Goal: Information Seeking & Learning: Find specific fact

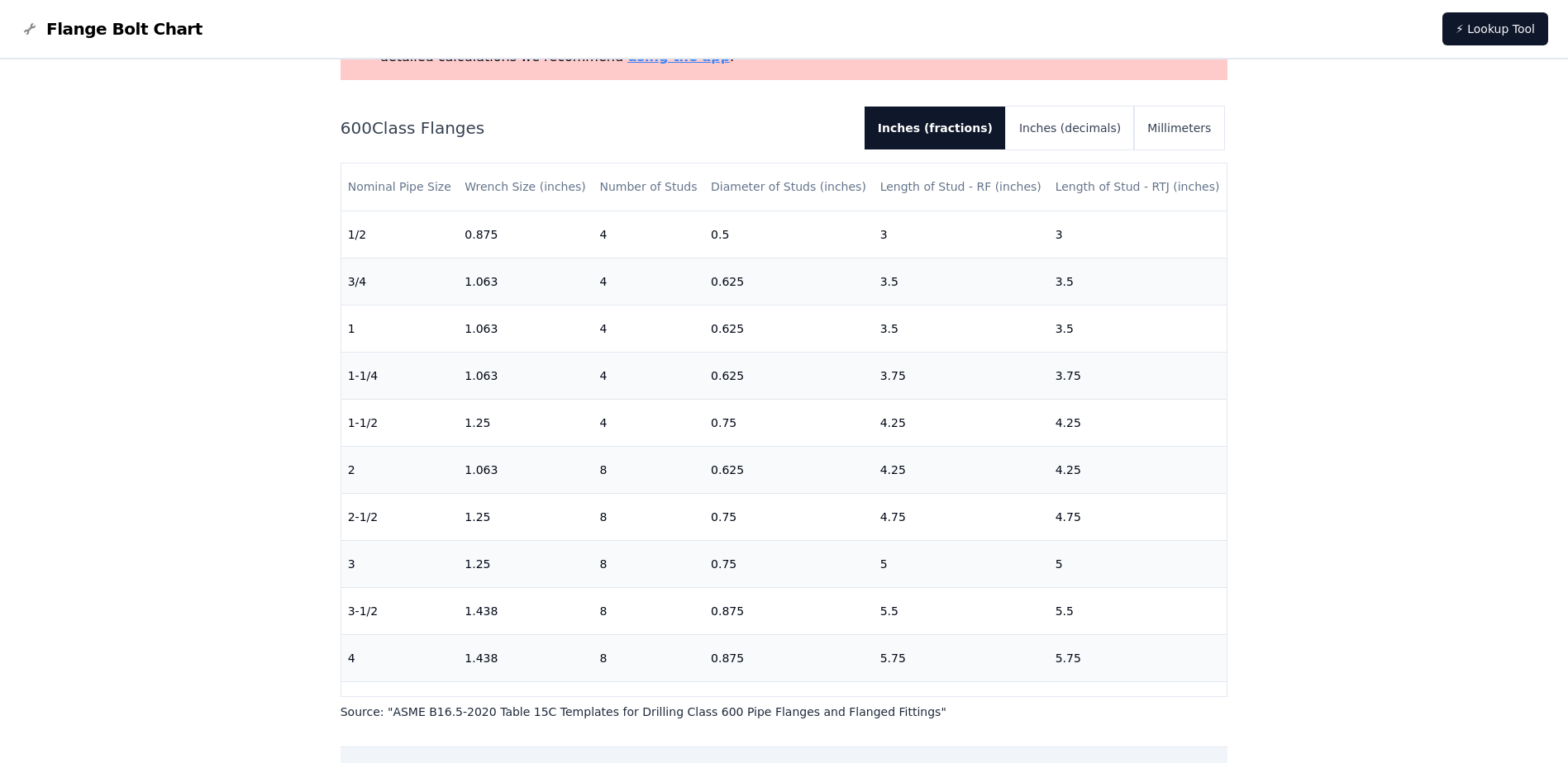
scroll to position [165, 0]
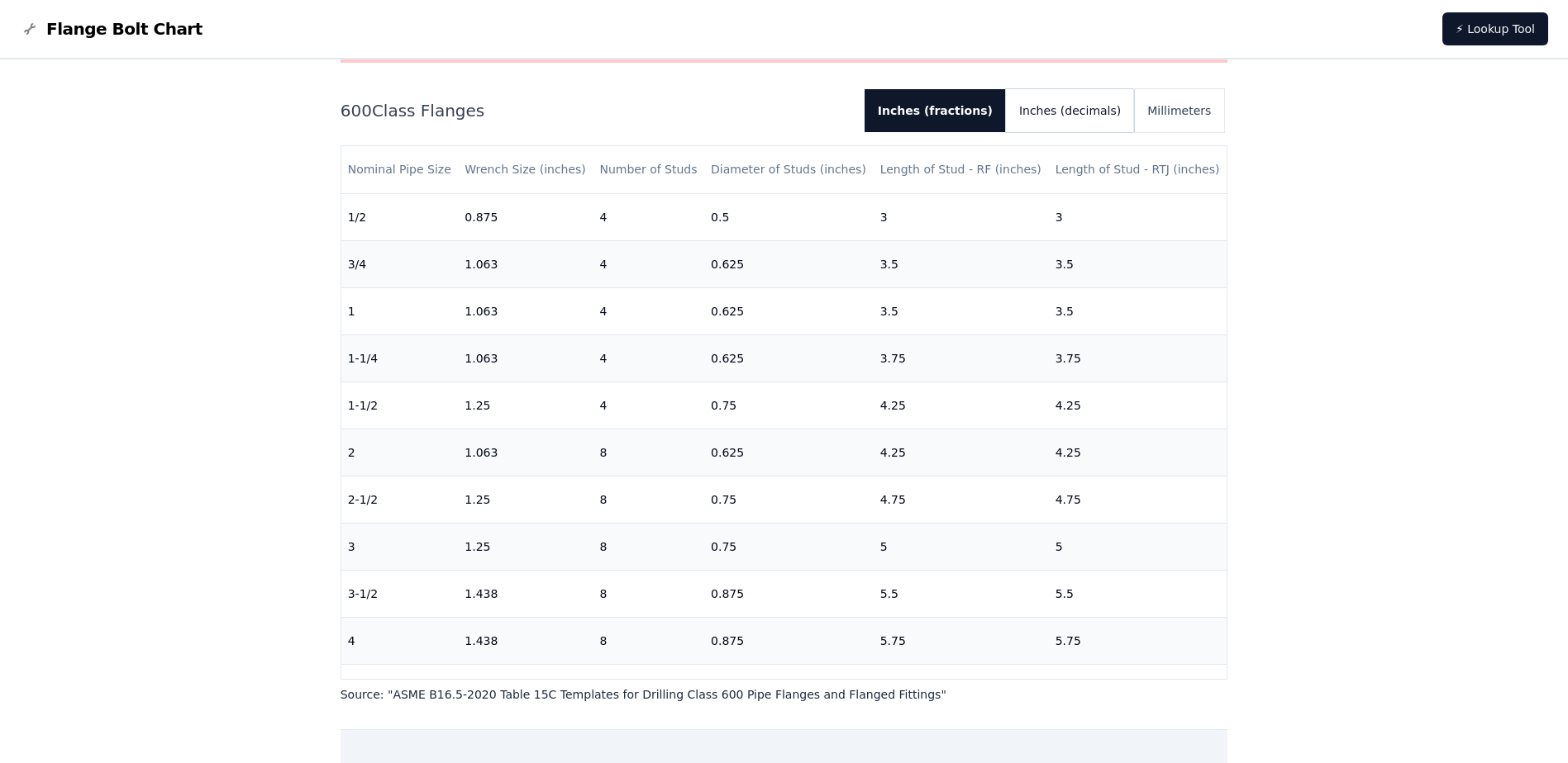
click at [1070, 107] on button "Inches (decimals)" at bounding box center [1069, 111] width 128 height 43
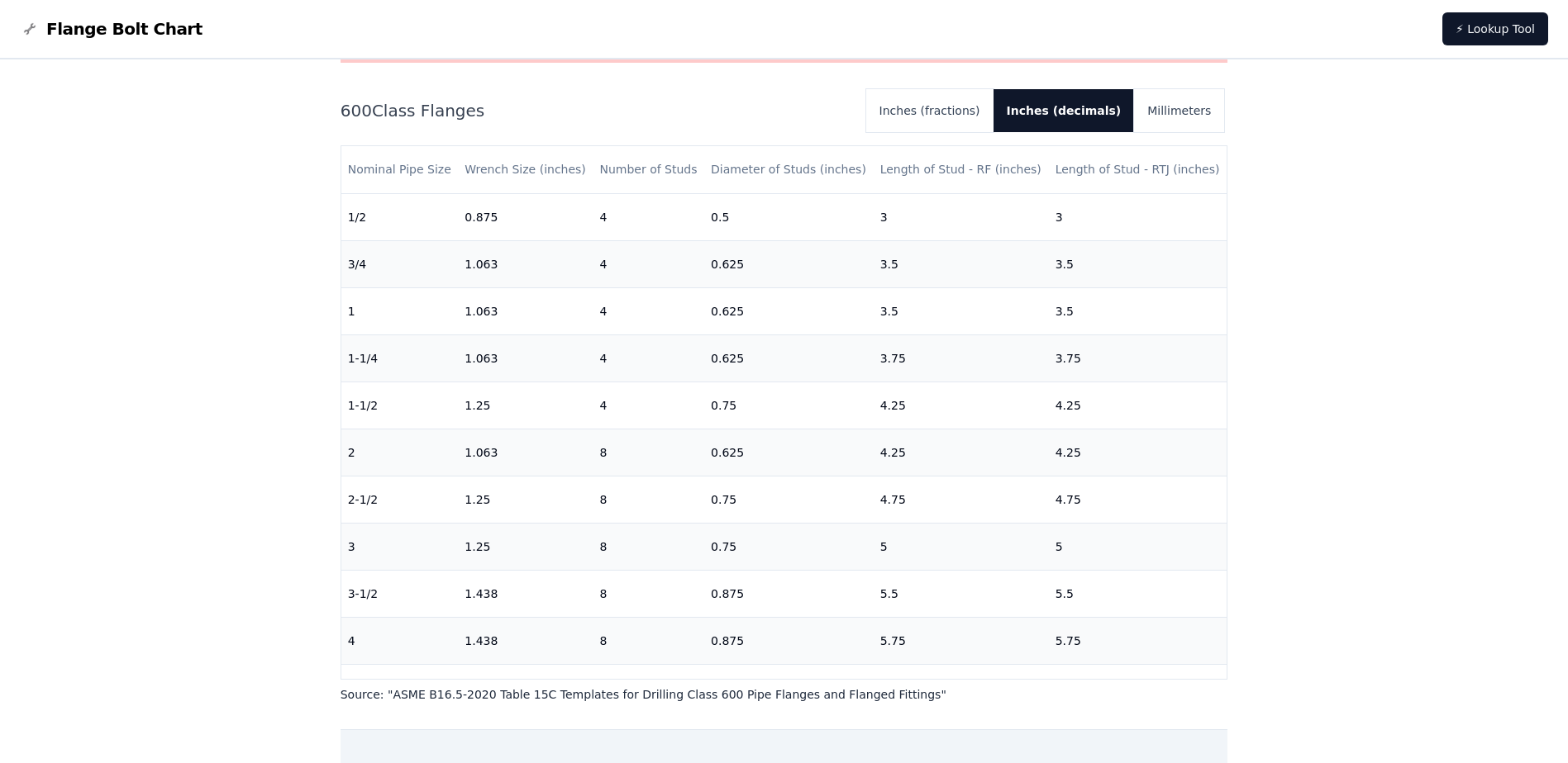
click at [333, 103] on div "# 600 Flange Bolt Chart Warning: For reference only Bolt lengths are sourced fr…" at bounding box center [785, 500] width 926 height 1212
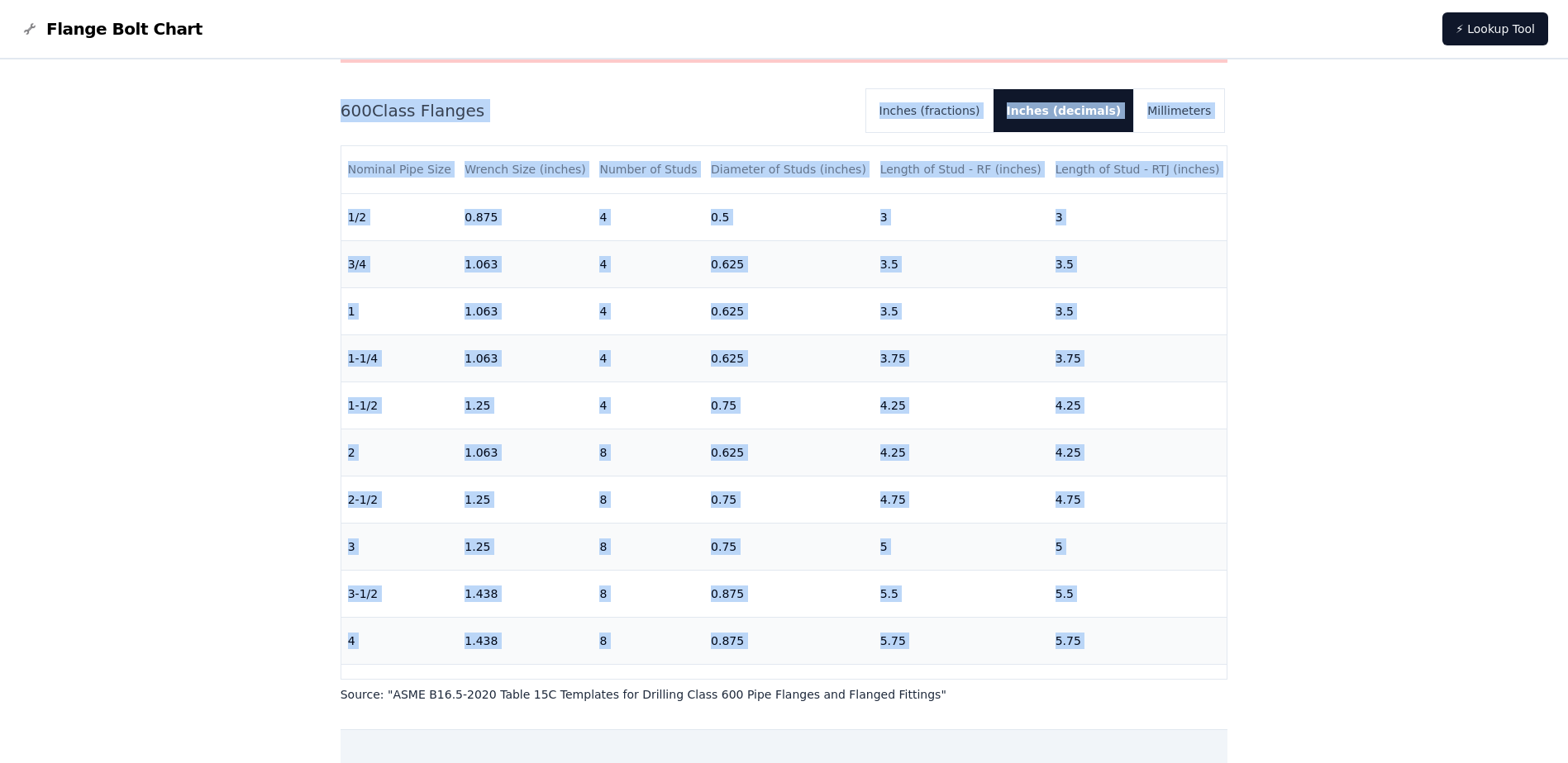
drag, startPoint x: 342, startPoint y: 108, endPoint x: 1181, endPoint y: 668, distance: 1008.7
click at [1181, 668] on div "600 Class Flanges Inches (fractions) Inches (decimals) Millimeters Nominal Pipe…" at bounding box center [784, 396] width 888 height 614
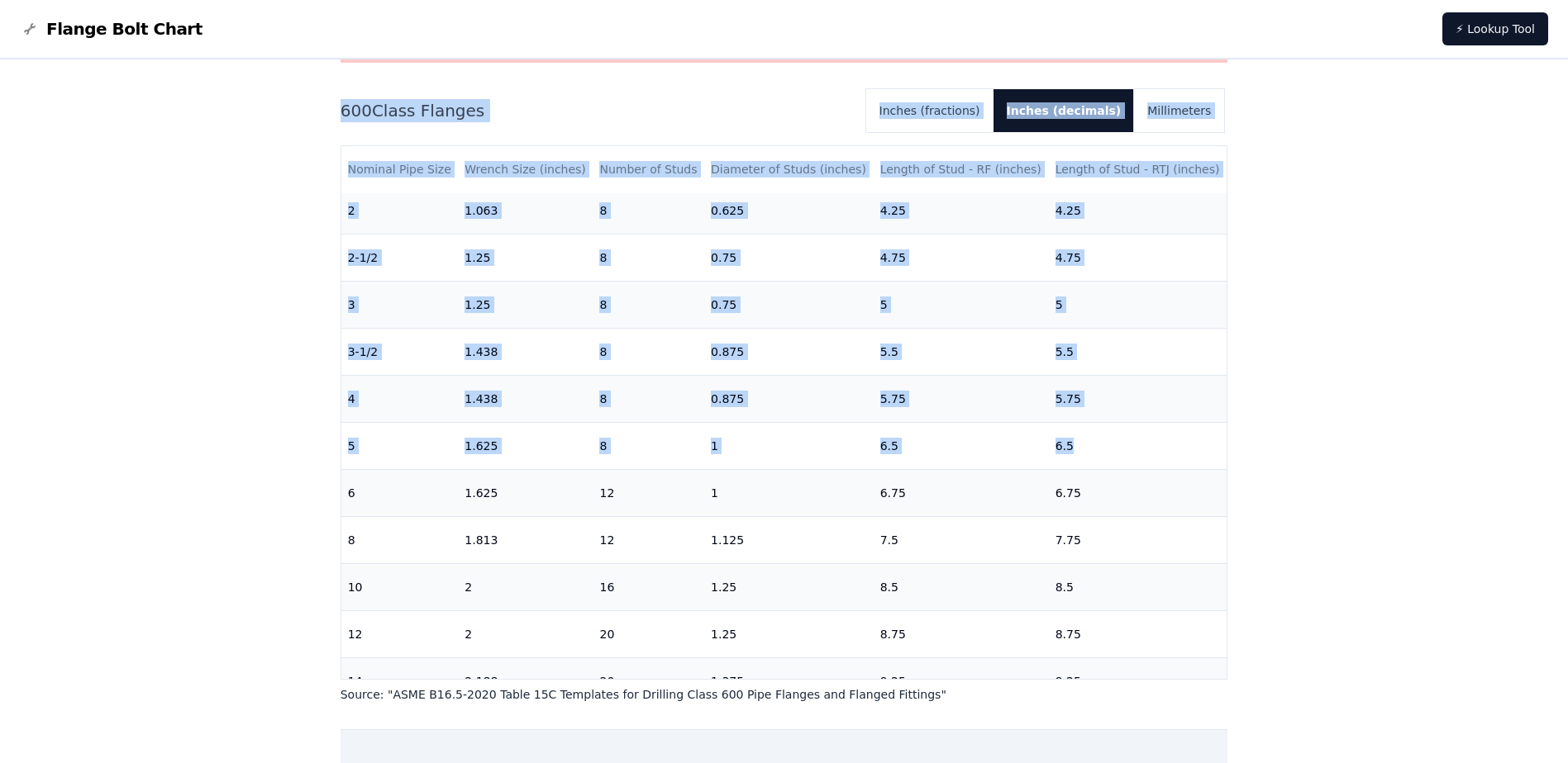
scroll to position [320, 0]
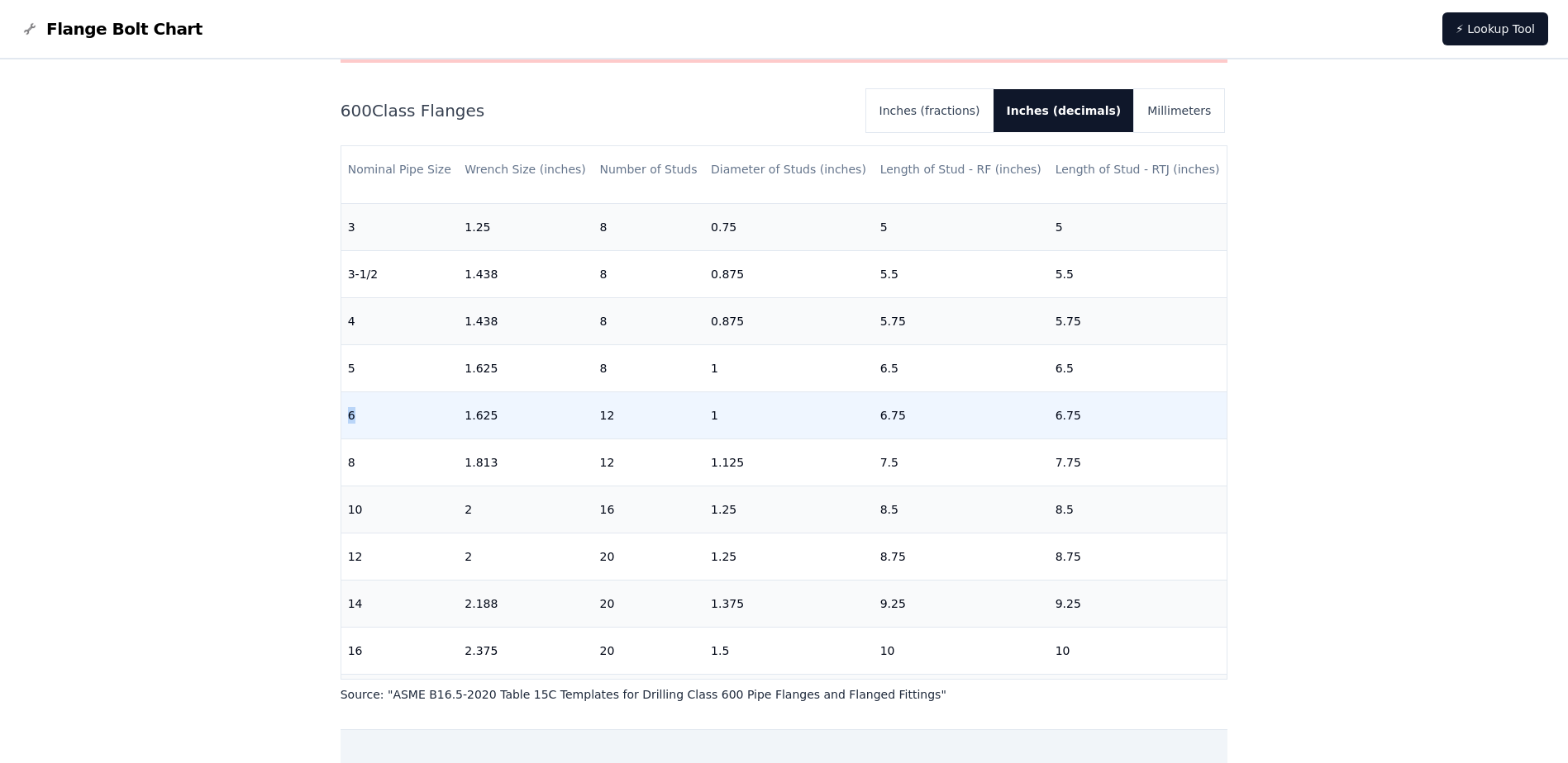
drag, startPoint x: 350, startPoint y: 411, endPoint x: 445, endPoint y: 417, distance: 95.2
click at [445, 417] on td "6" at bounding box center [400, 415] width 117 height 47
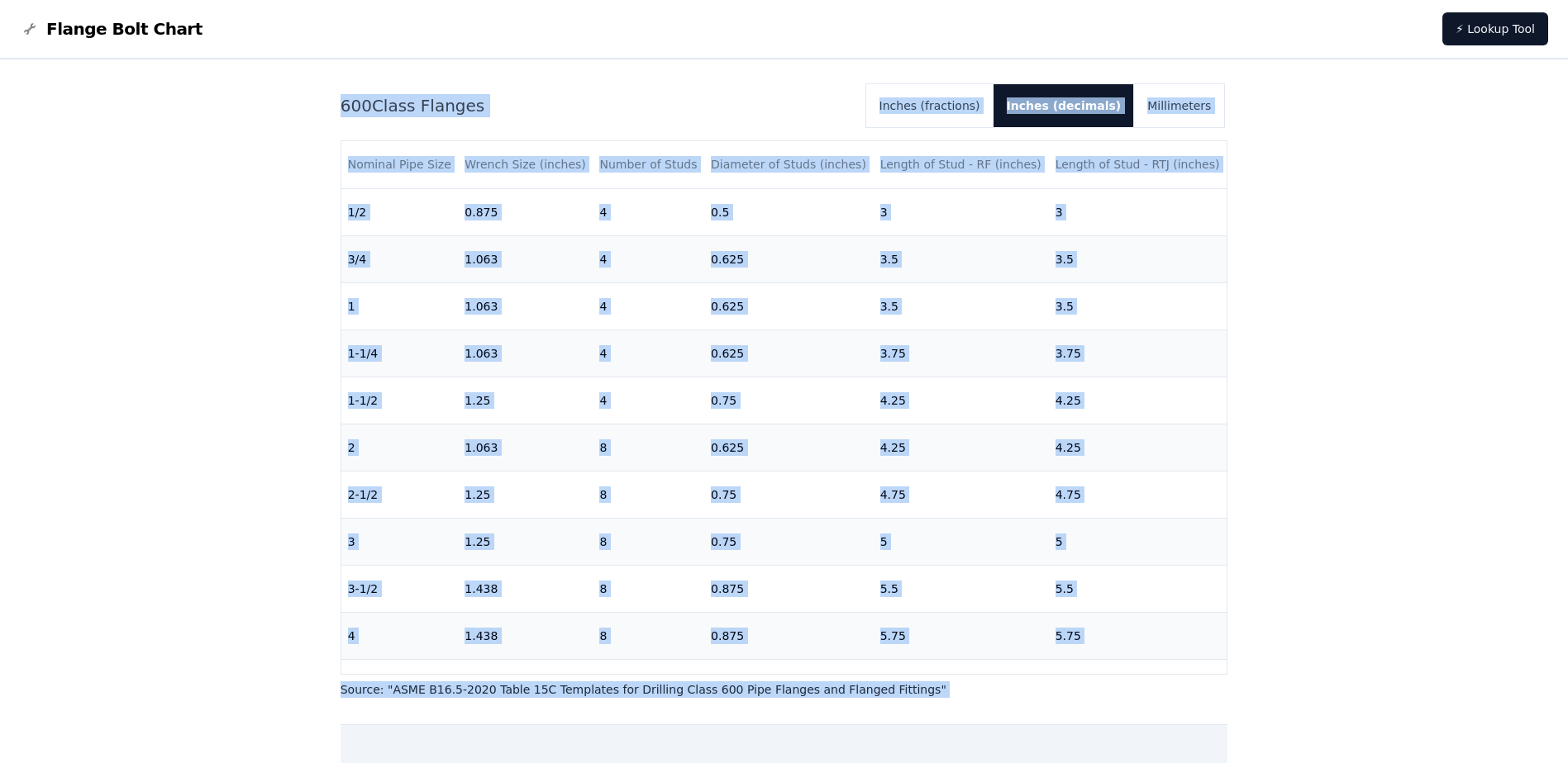
scroll to position [509, 0]
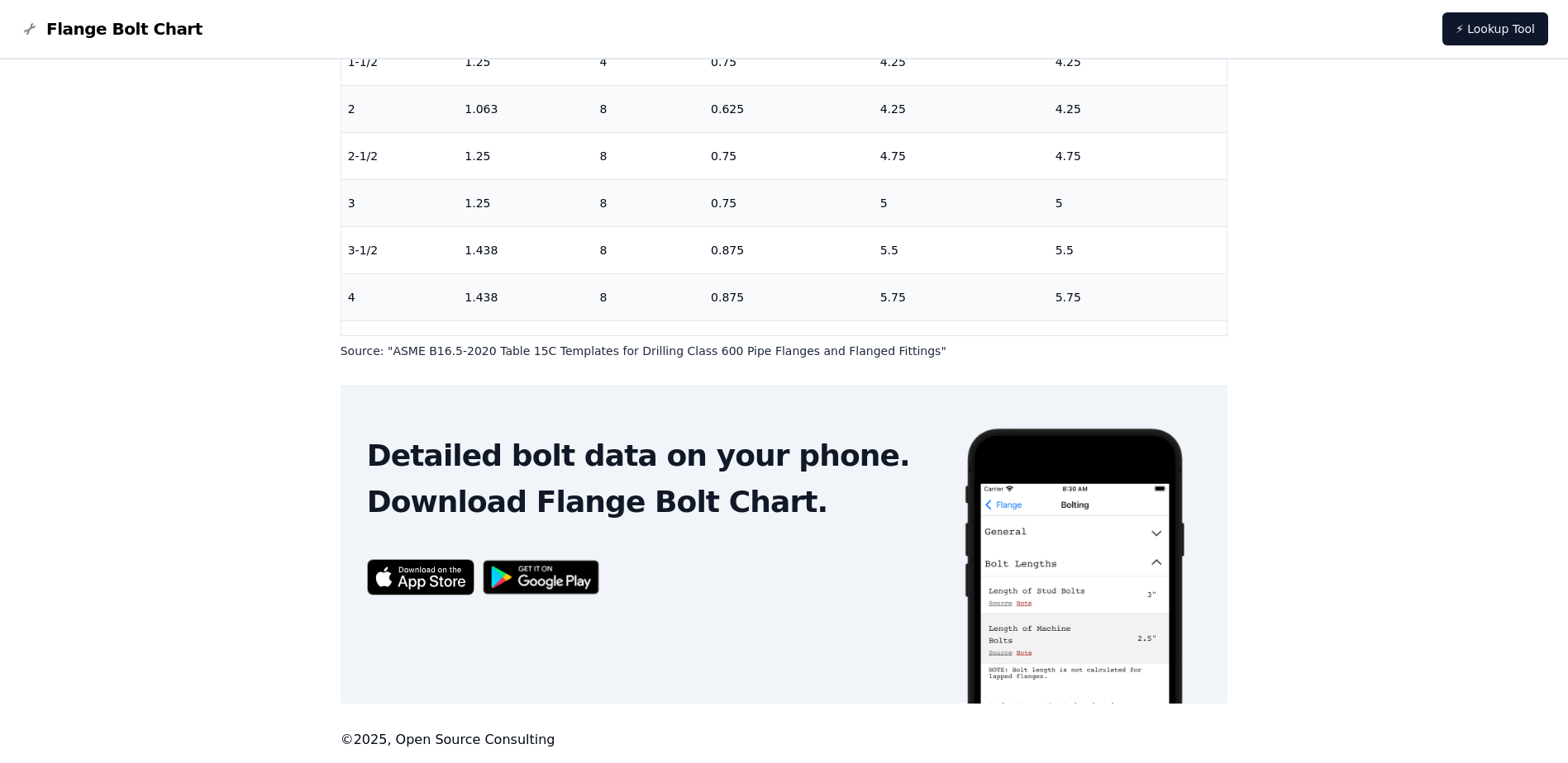
drag, startPoint x: 341, startPoint y: 109, endPoint x: 1155, endPoint y: 359, distance: 851.5
click at [1156, 359] on main "# 600 Flange Bolt Chart Warning: For reference only Bolt lengths are sourced fr…" at bounding box center [784, 127] width 888 height 1153
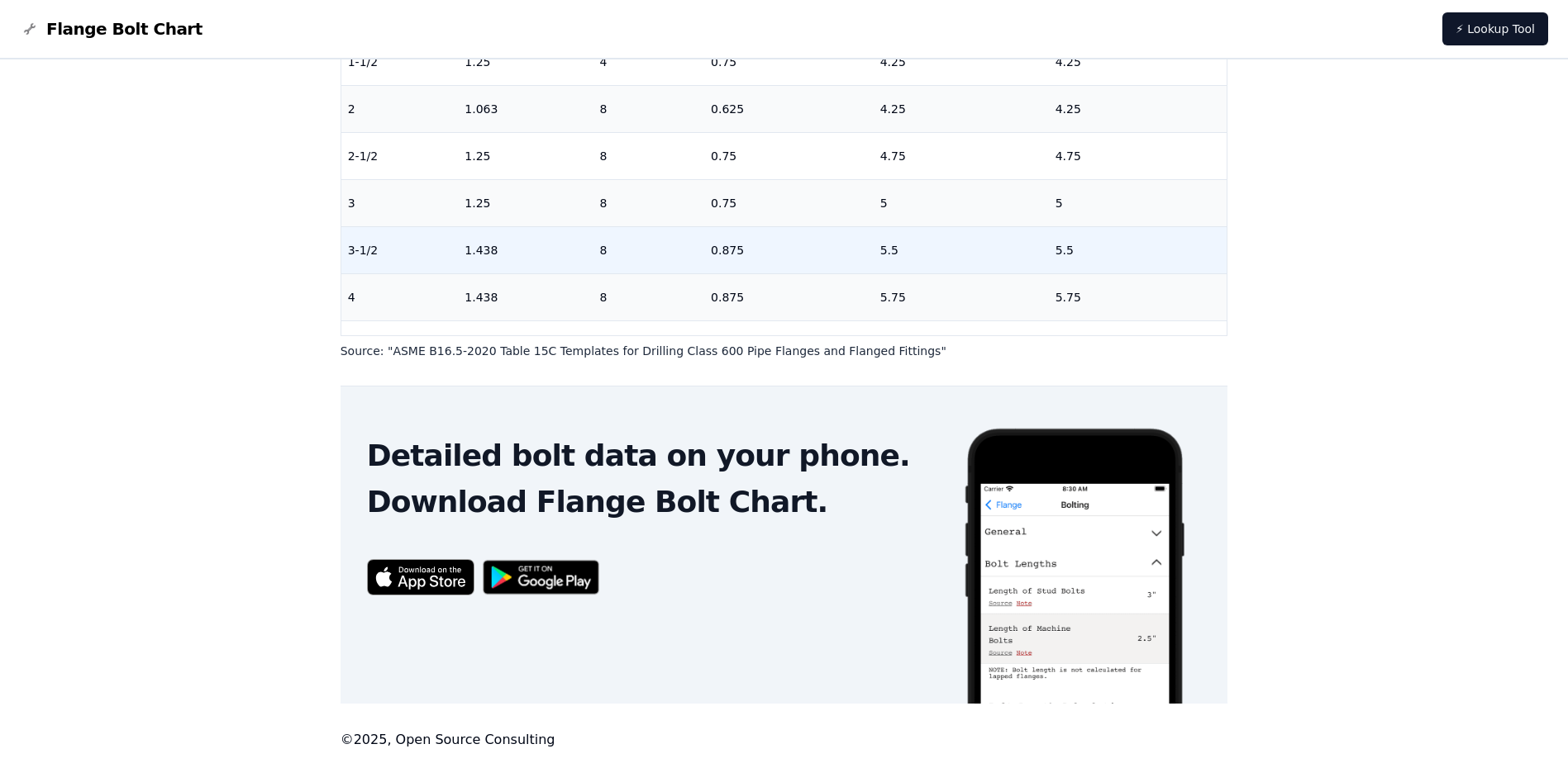
copy div "# 600 Flange Bolt Chart Warning: For reference only Bolt lengths are sourced fr…"
